Goal: Find specific page/section: Find specific page/section

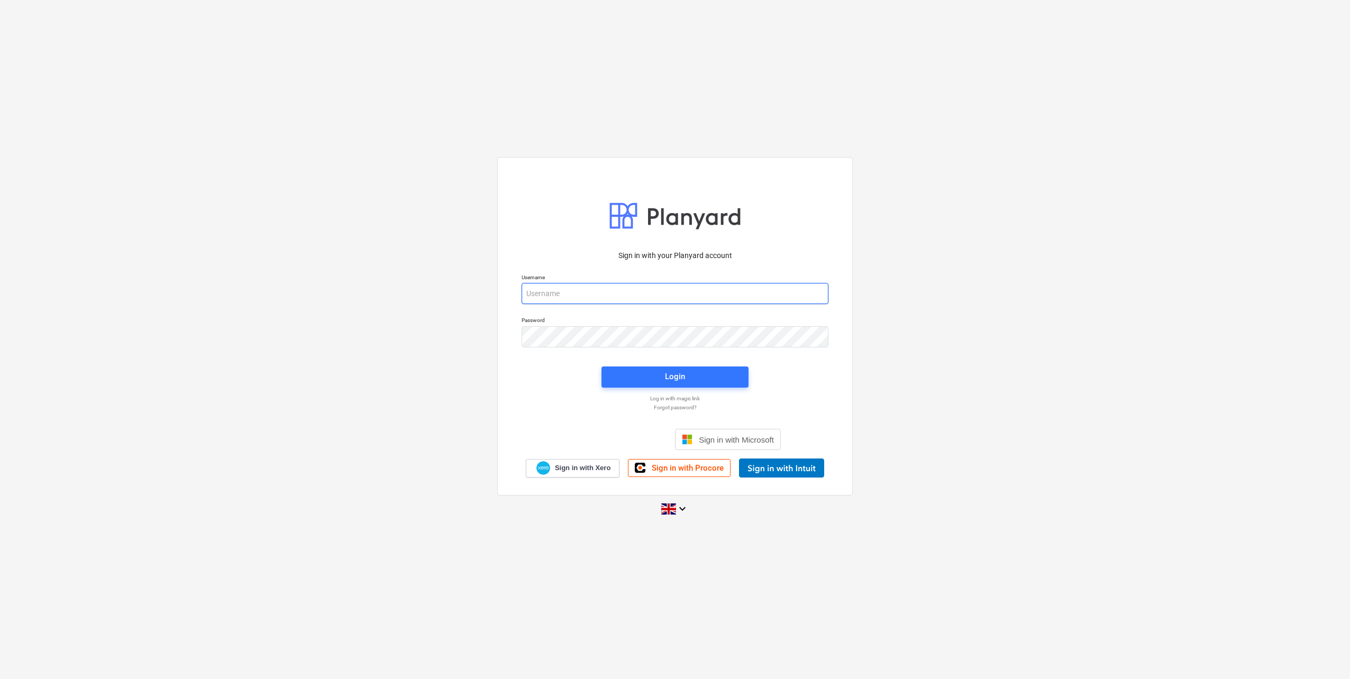
type input "[EMAIL_ADDRESS][DOMAIN_NAME]"
click at [637, 366] on div "Login" at bounding box center [675, 377] width 160 height 34
click at [633, 376] on span "Login" at bounding box center [675, 377] width 122 height 14
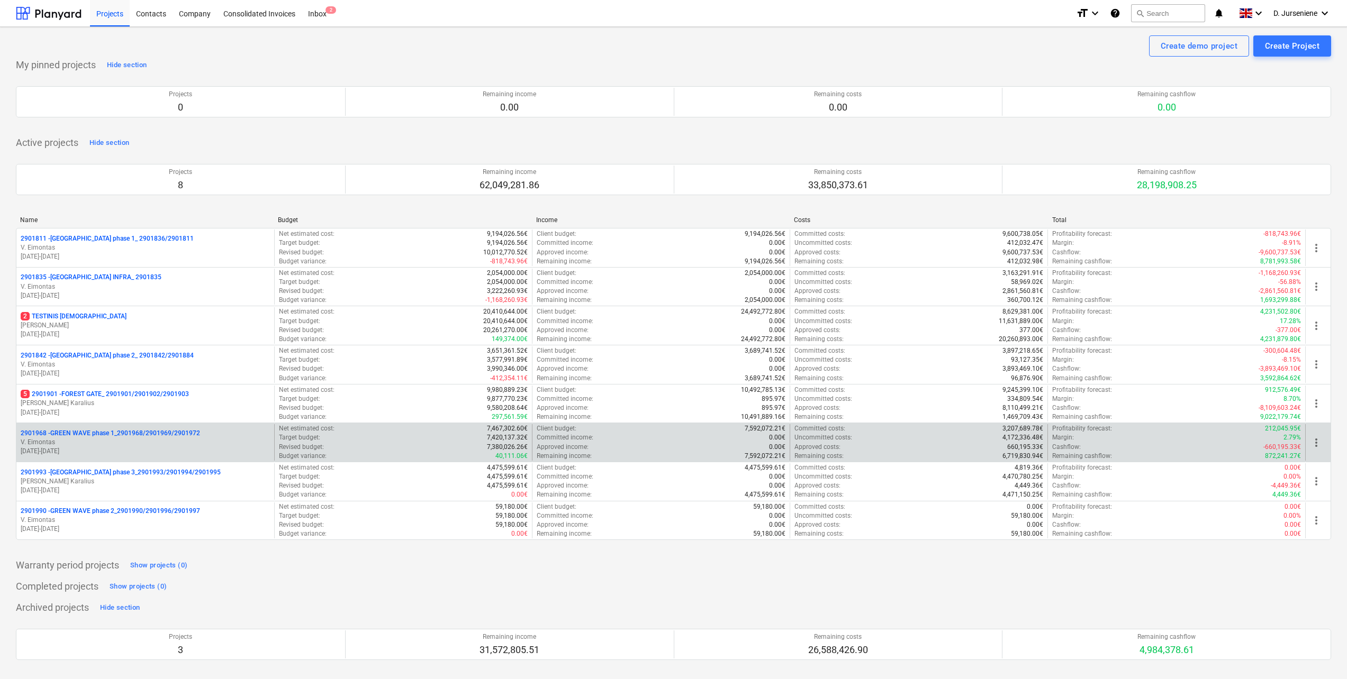
click at [65, 431] on p "2901968 - GREEN WAVE phase 1_2901968/2901969/2901972" at bounding box center [110, 433] width 179 height 9
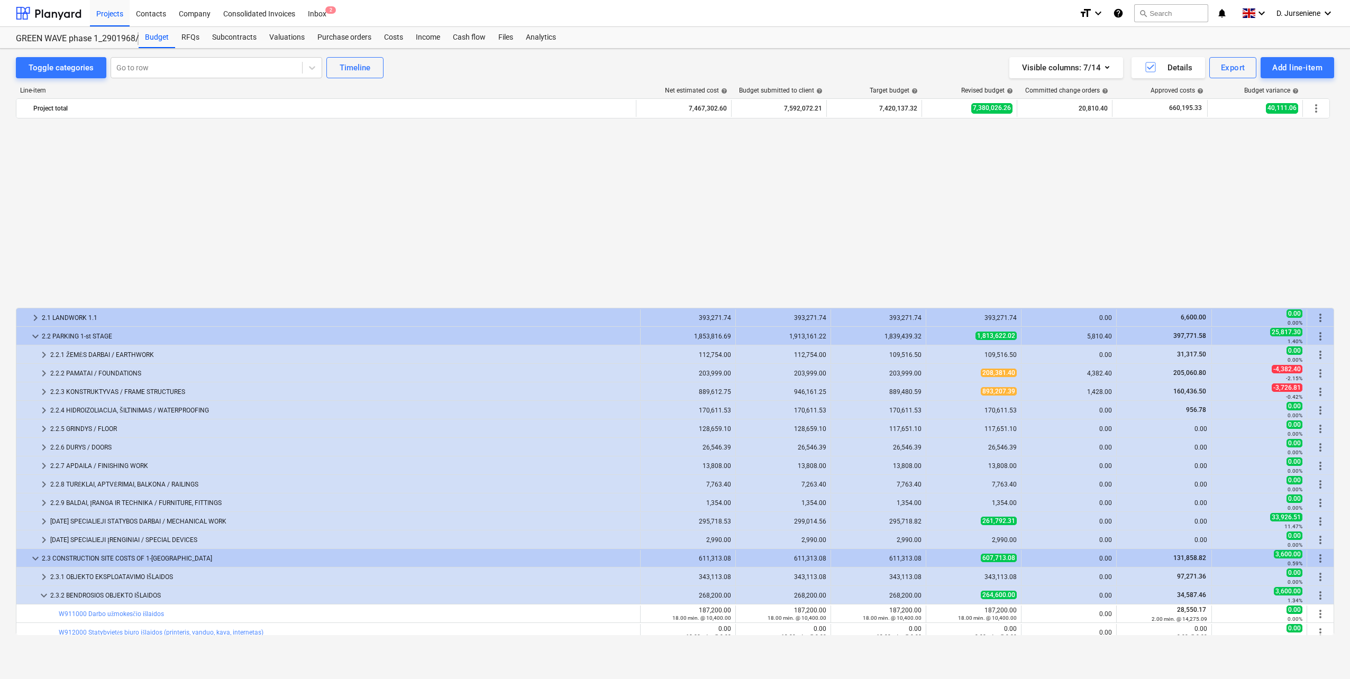
scroll to position [212, 0]
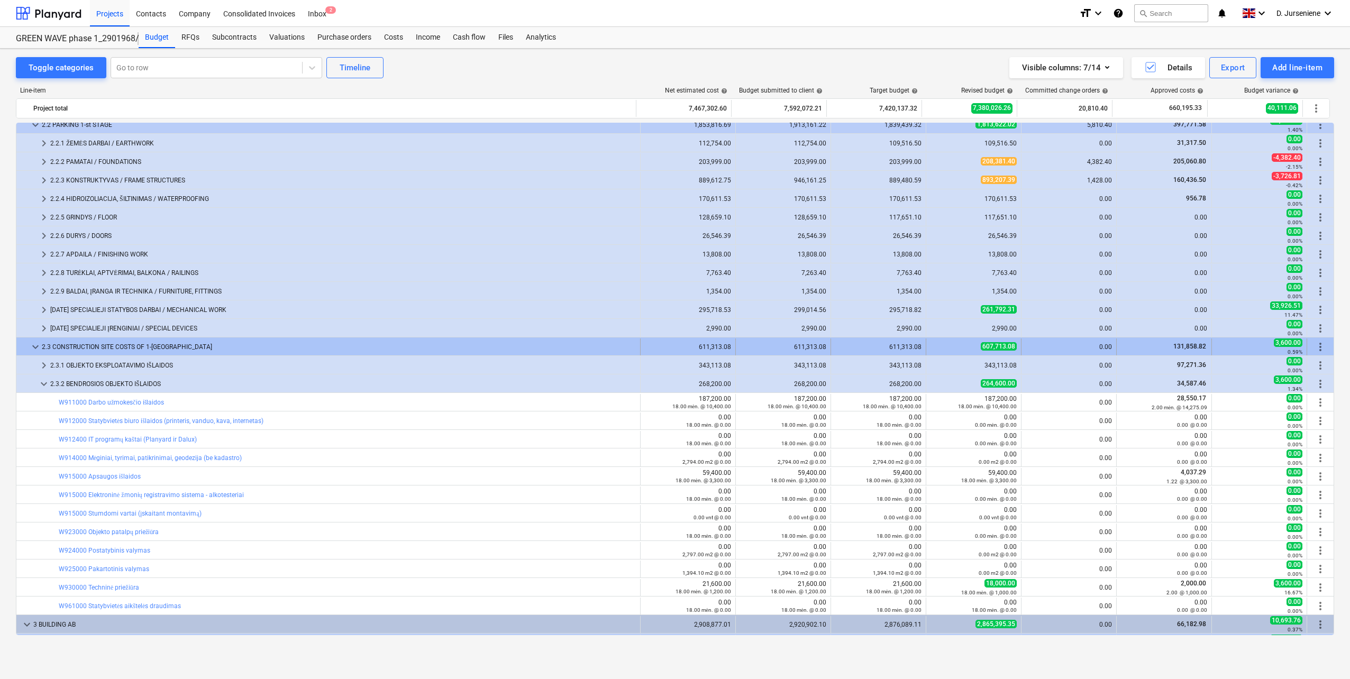
click at [34, 346] on span "keyboard_arrow_down" at bounding box center [35, 347] width 13 height 13
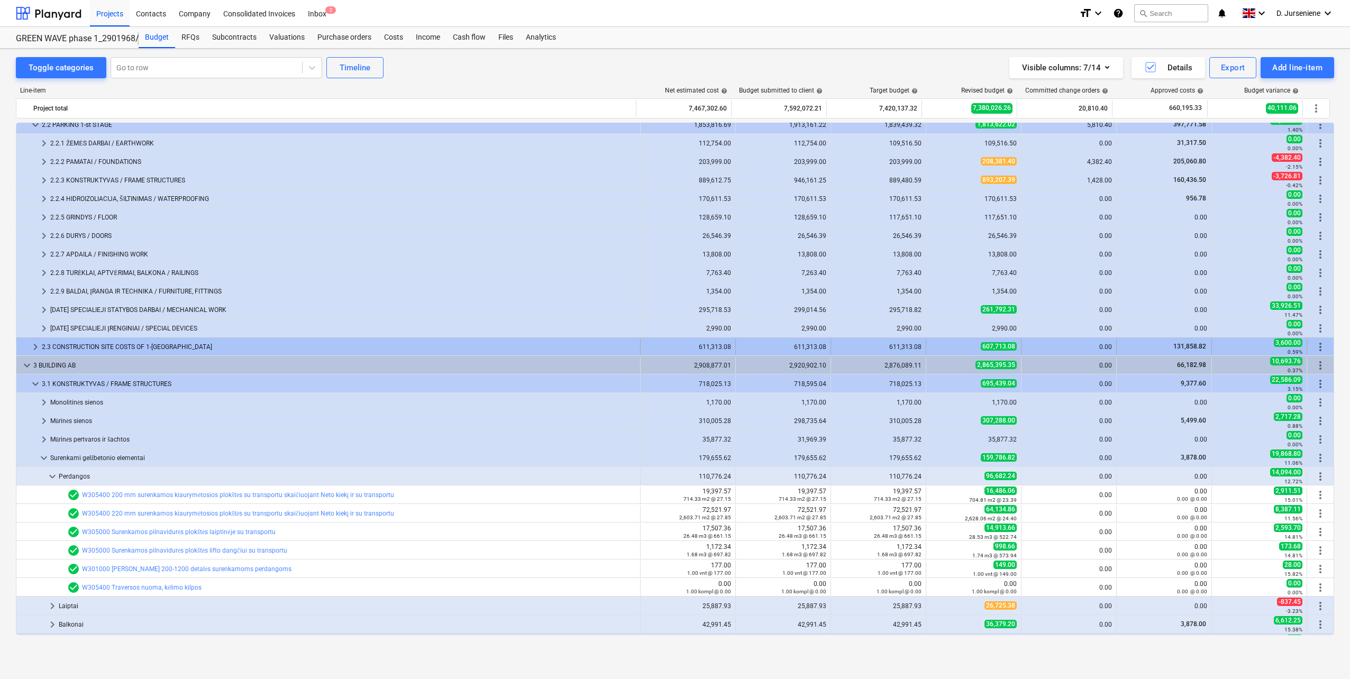
click at [38, 343] on span "keyboard_arrow_right" at bounding box center [35, 347] width 13 height 13
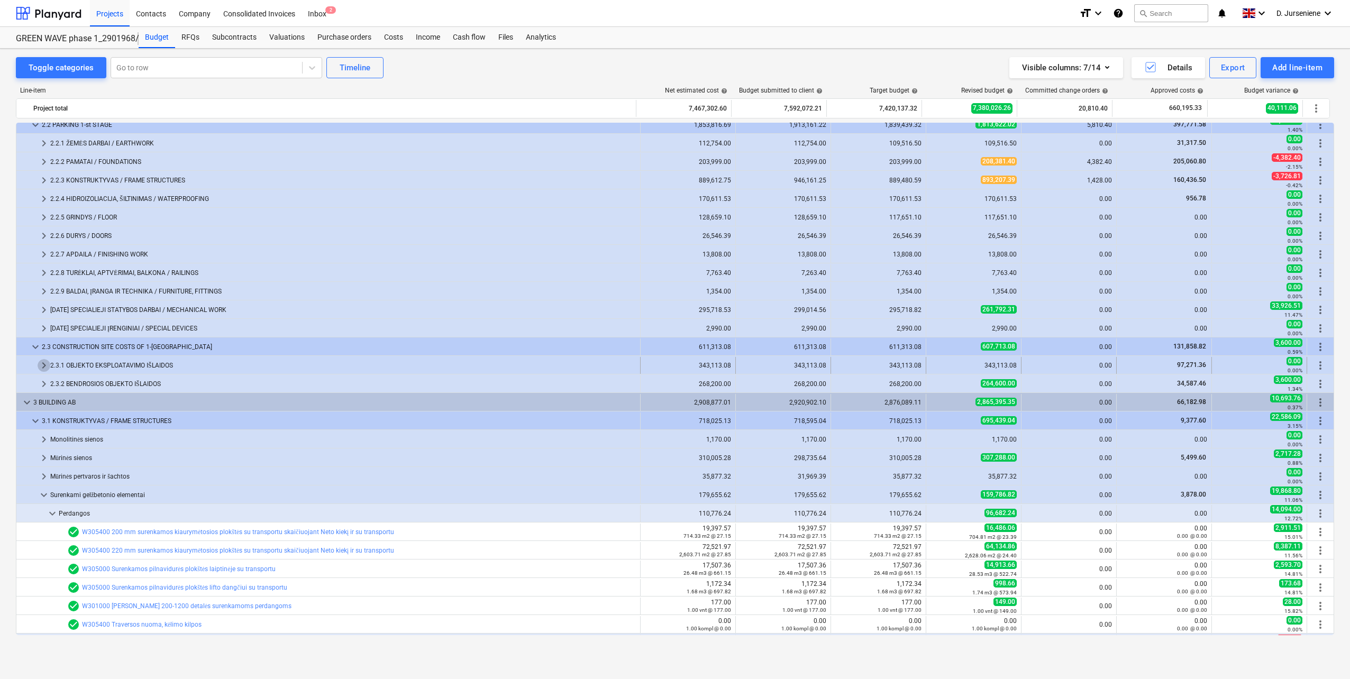
click at [45, 366] on span "keyboard_arrow_right" at bounding box center [44, 365] width 13 height 13
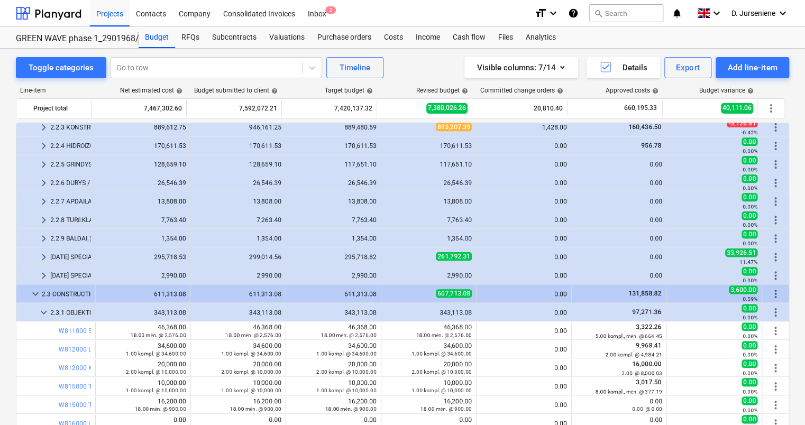
scroll to position [423, 0]
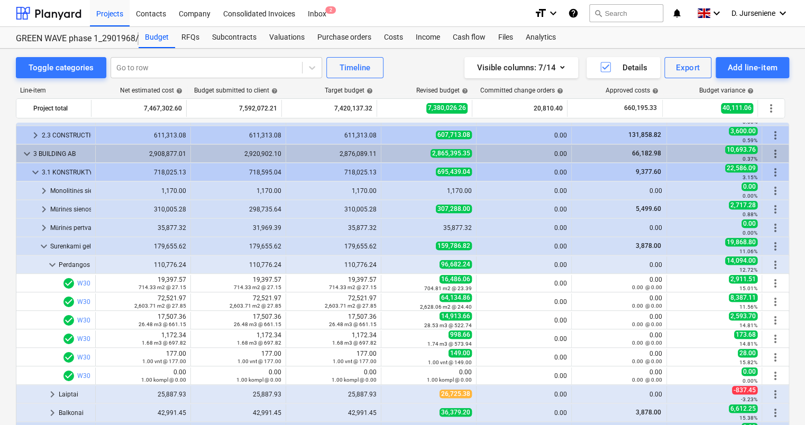
click at [34, 135] on span "keyboard_arrow_right" at bounding box center [35, 135] width 13 height 13
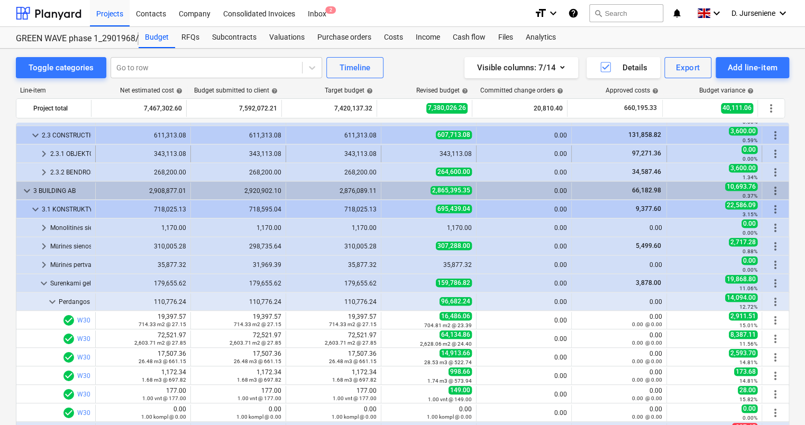
click at [43, 151] on span "keyboard_arrow_right" at bounding box center [44, 154] width 13 height 13
